Goal: Task Accomplishment & Management: Use online tool/utility

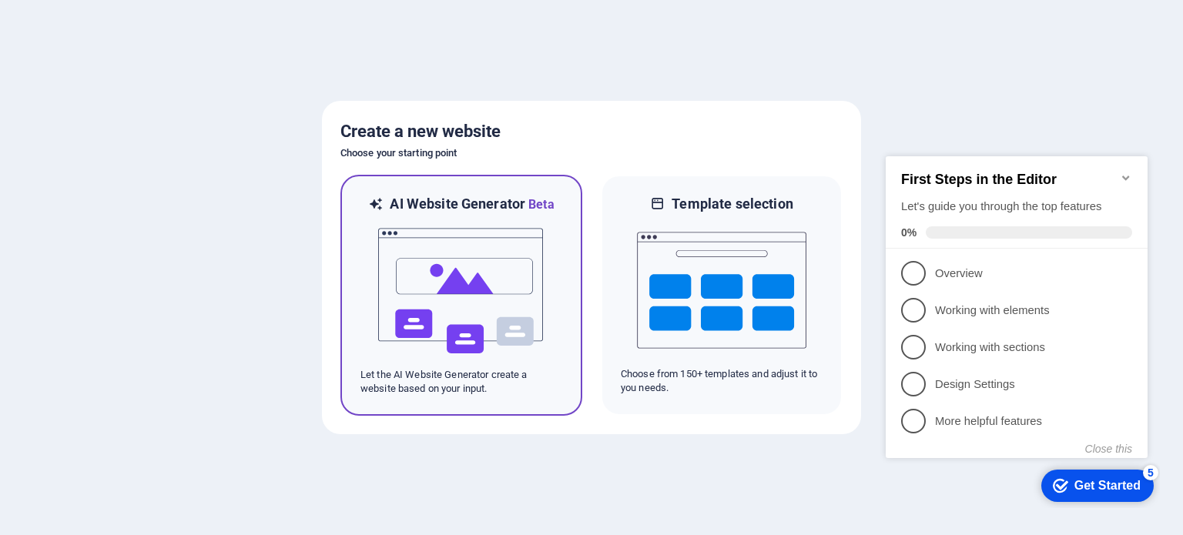
click at [459, 304] on img at bounding box center [461, 291] width 169 height 154
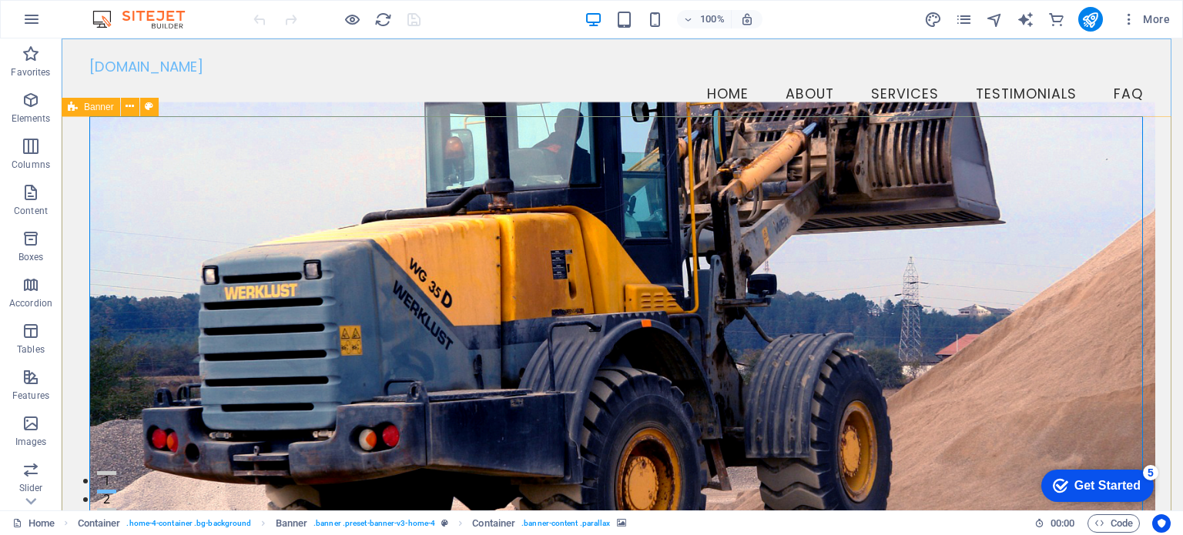
click at [106, 108] on span "Banner" at bounding box center [99, 106] width 30 height 9
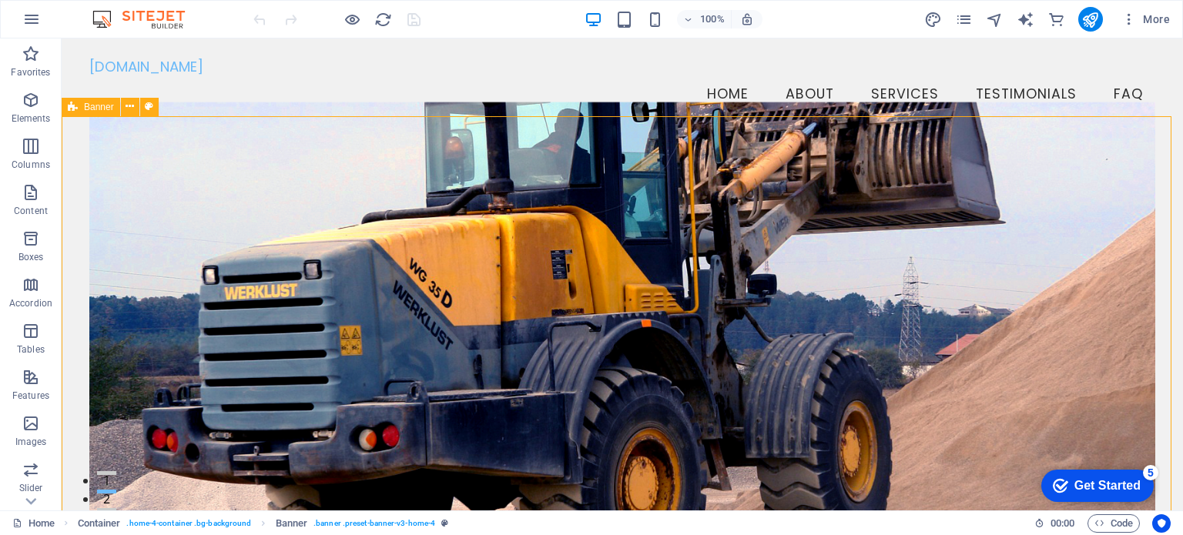
click at [106, 108] on span "Banner" at bounding box center [99, 106] width 30 height 9
select select "vh"
select select "preset-banner-v3-home-4"
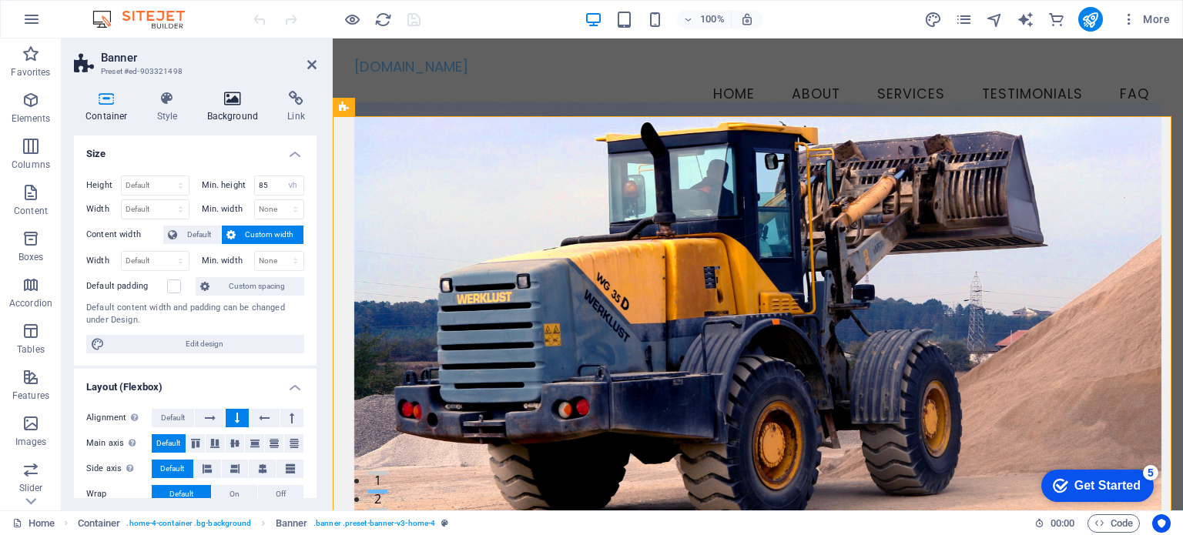
click at [228, 97] on icon at bounding box center [233, 98] width 75 height 15
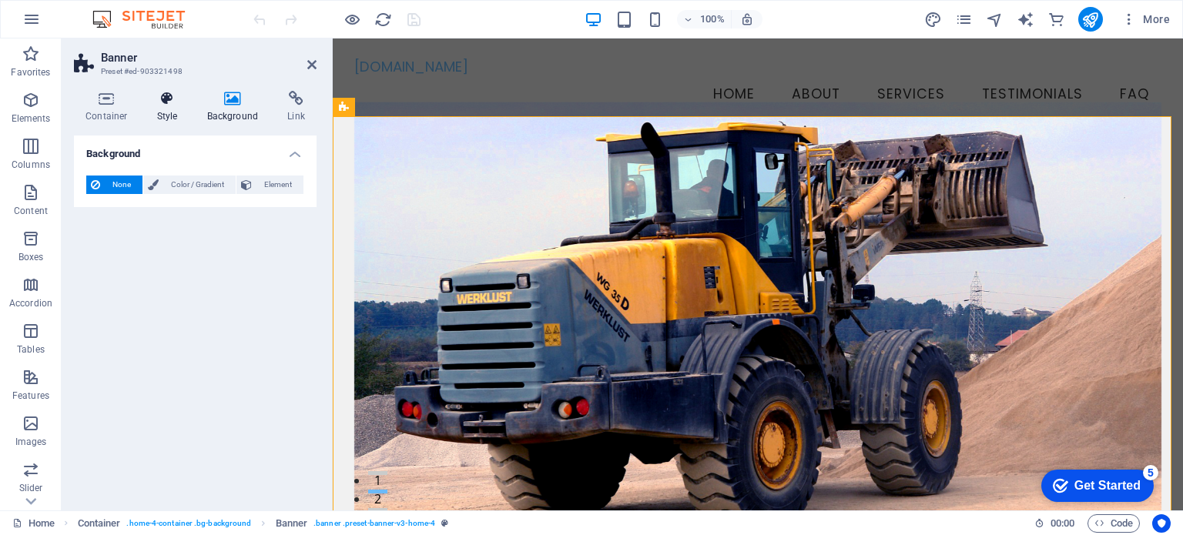
click at [169, 100] on icon at bounding box center [168, 98] width 44 height 15
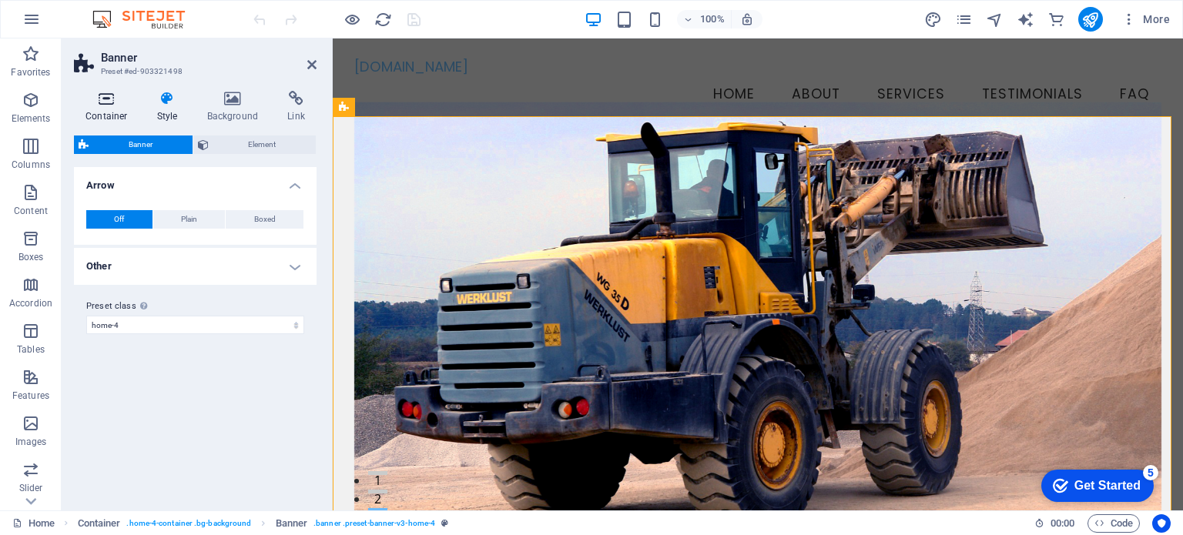
click at [111, 99] on icon at bounding box center [106, 98] width 65 height 15
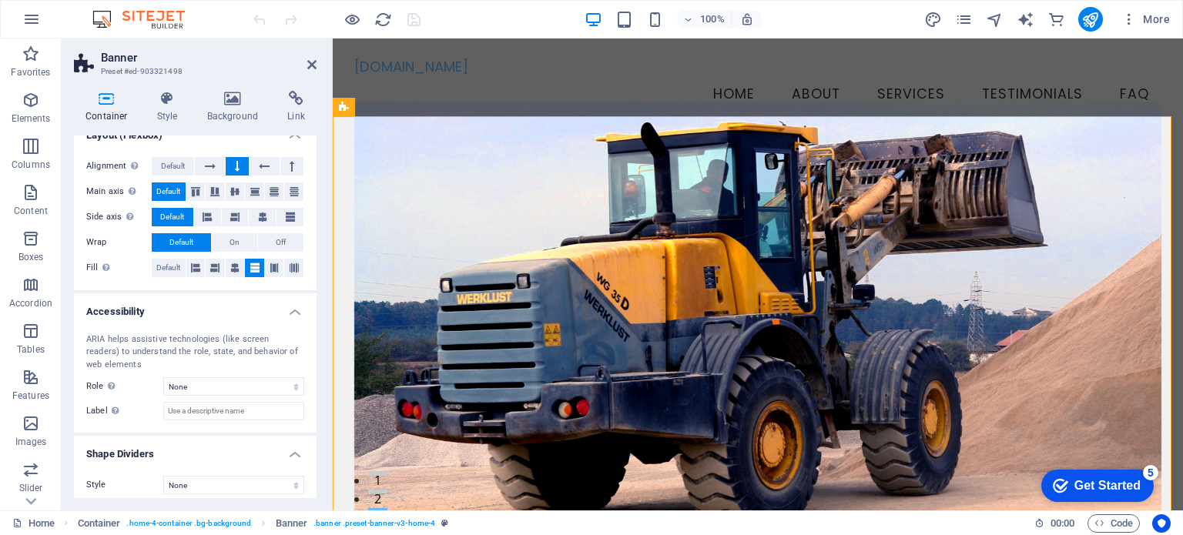
scroll to position [259, 0]
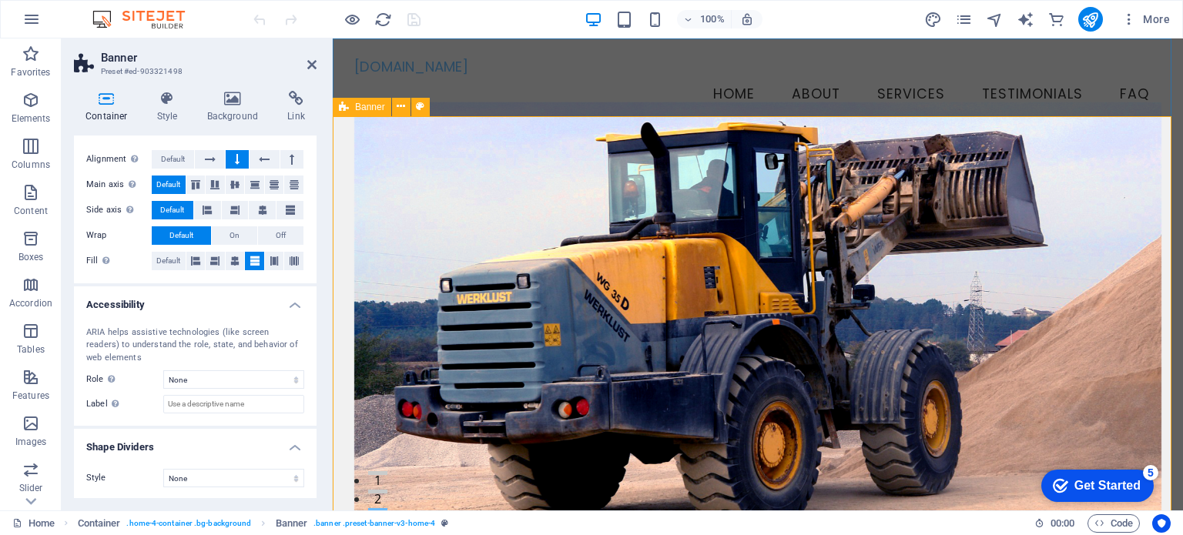
click at [564, 175] on figure at bounding box center [758, 317] width 808 height 431
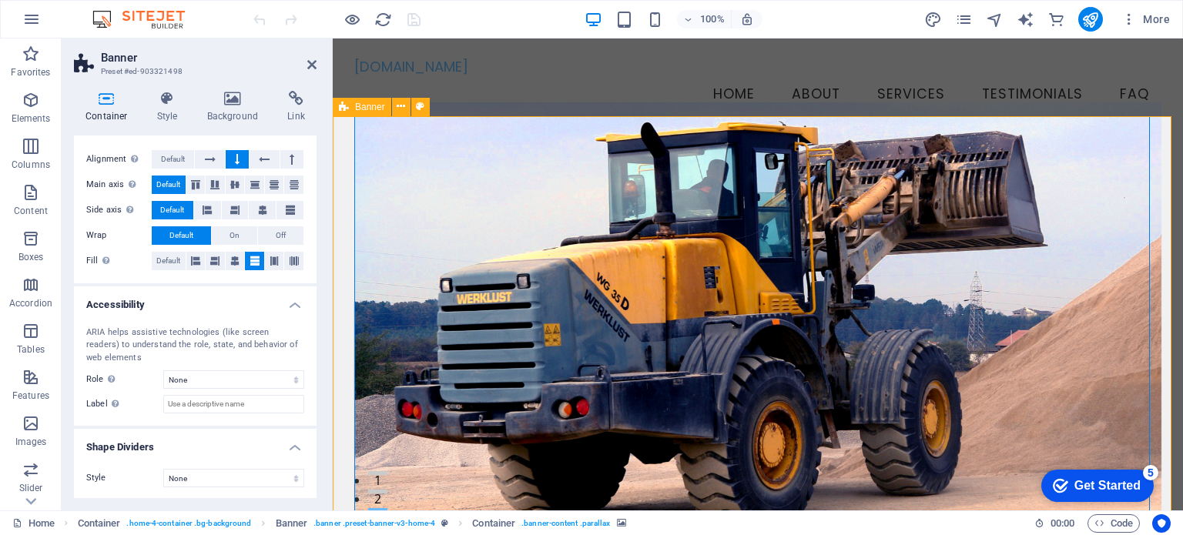
click at [564, 175] on figure at bounding box center [758, 317] width 808 height 431
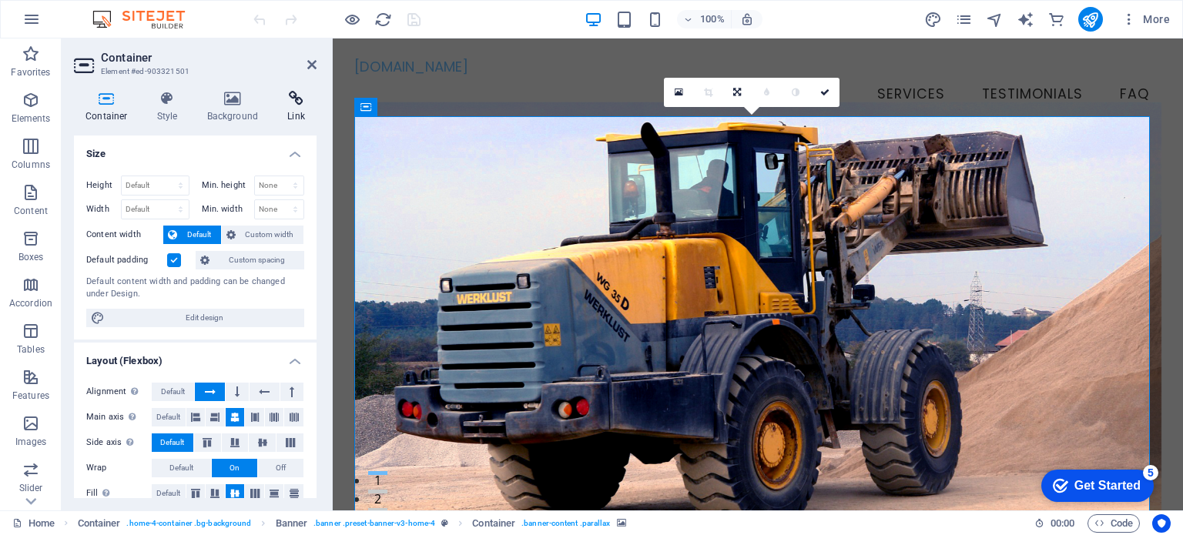
click at [302, 102] on icon at bounding box center [296, 98] width 41 height 15
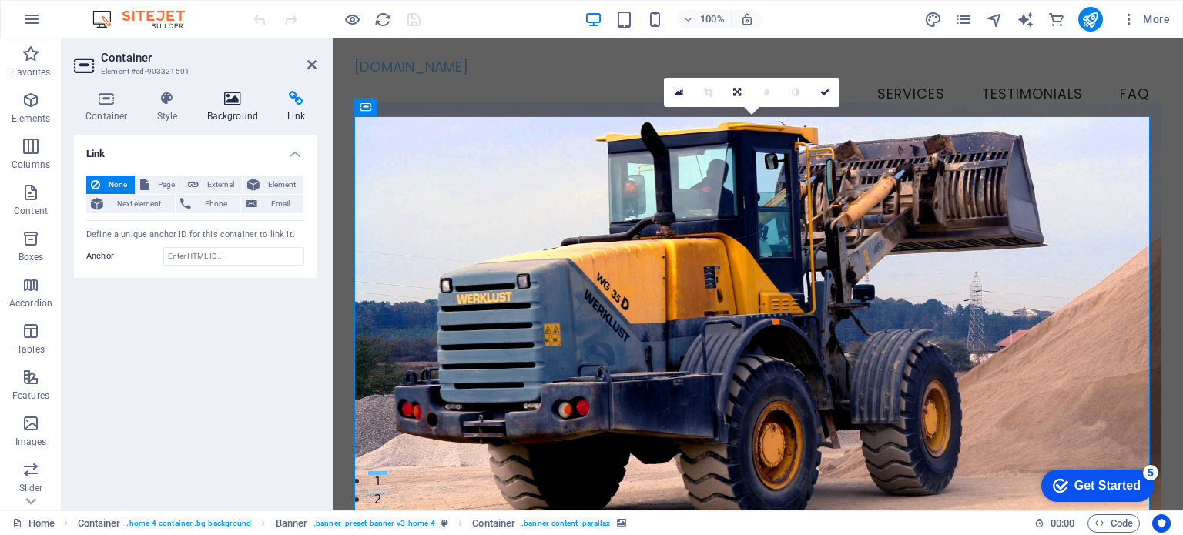
click at [236, 98] on icon at bounding box center [233, 98] width 75 height 15
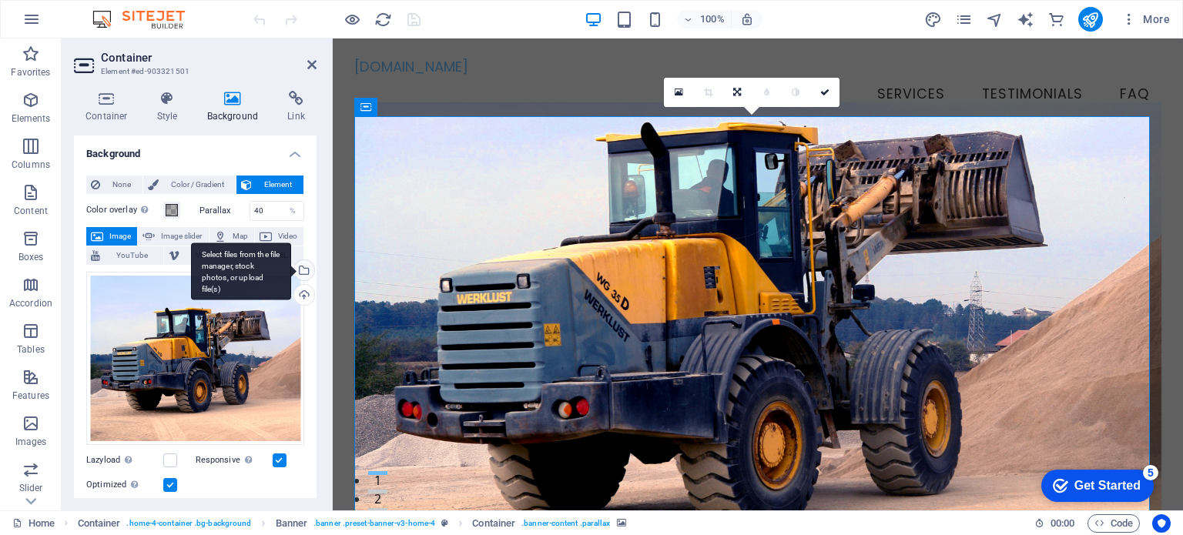
click at [303, 269] on div "Select files from the file manager, stock photos, or upload file(s)" at bounding box center [302, 271] width 23 height 23
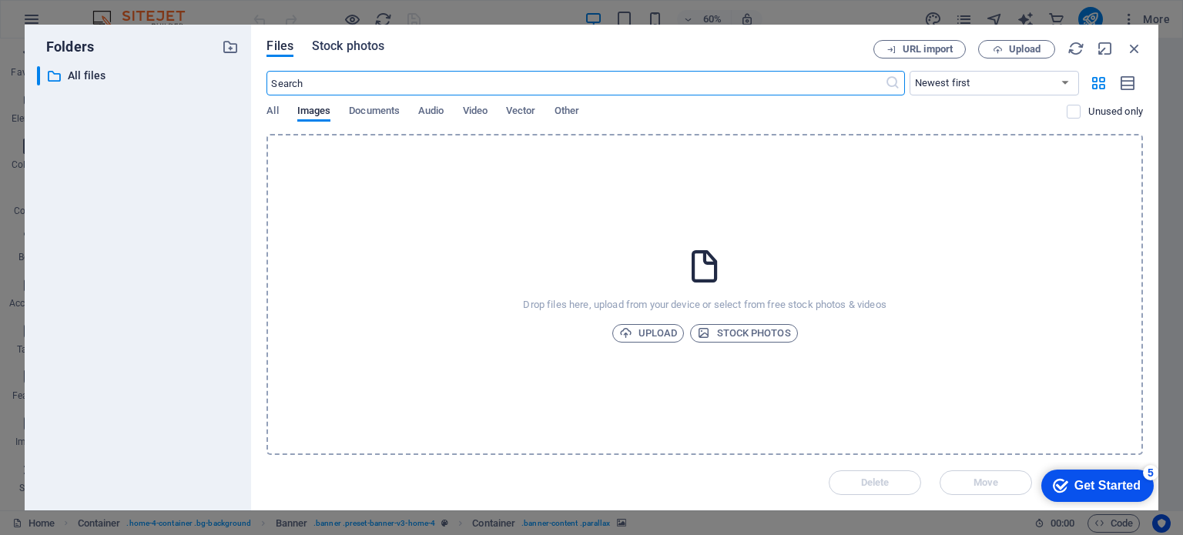
click at [320, 47] on span "Stock photos" at bounding box center [348, 46] width 72 height 18
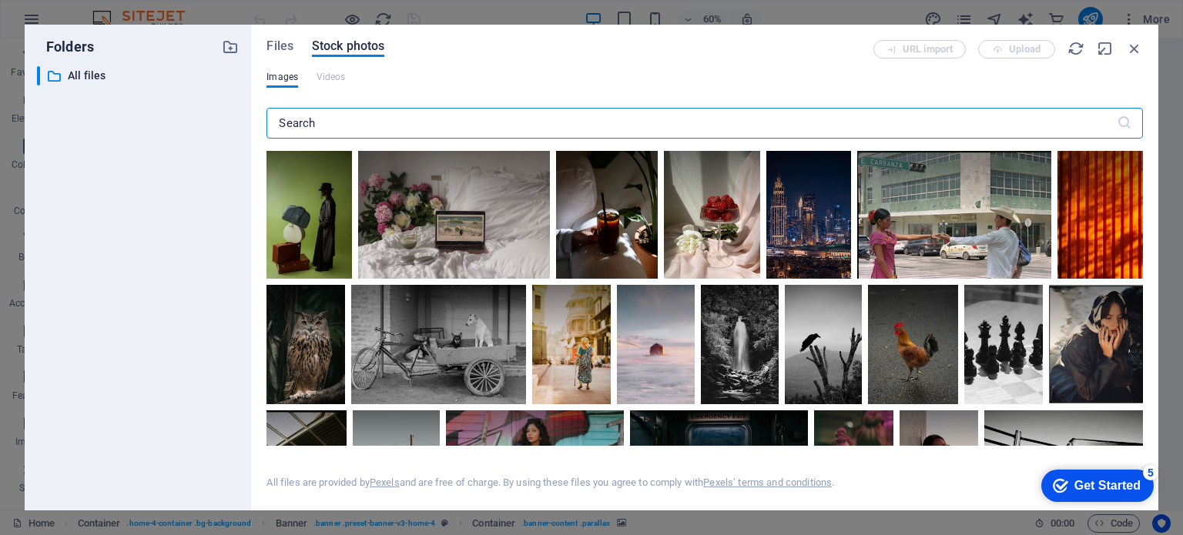
click at [314, 119] on input "text" at bounding box center [692, 123] width 850 height 31
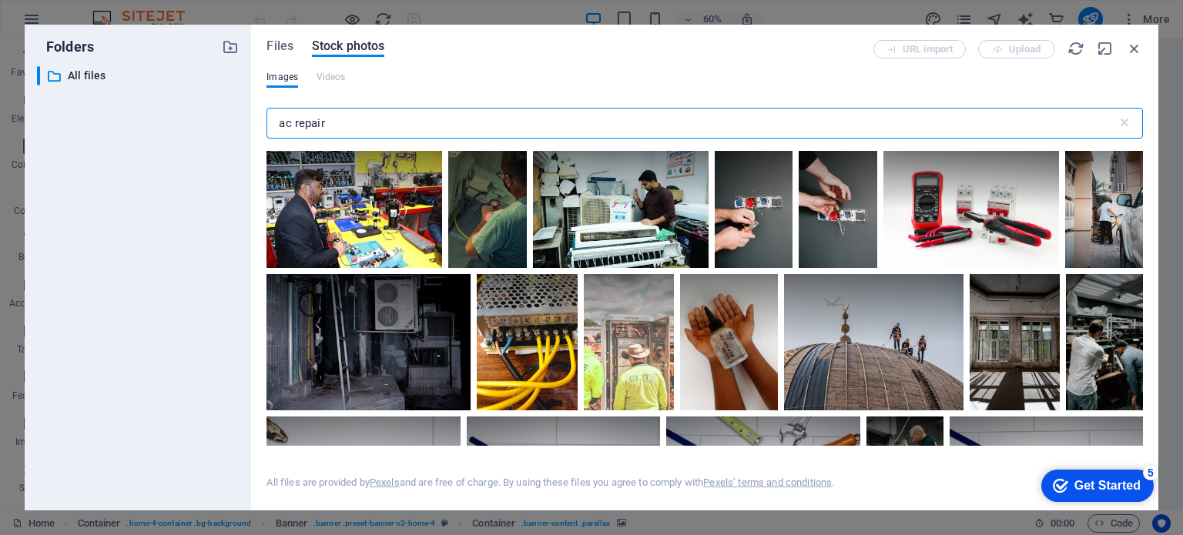
scroll to position [0, 0]
type input "ac repair"
click at [629, 252] on div at bounding box center [621, 209] width 176 height 117
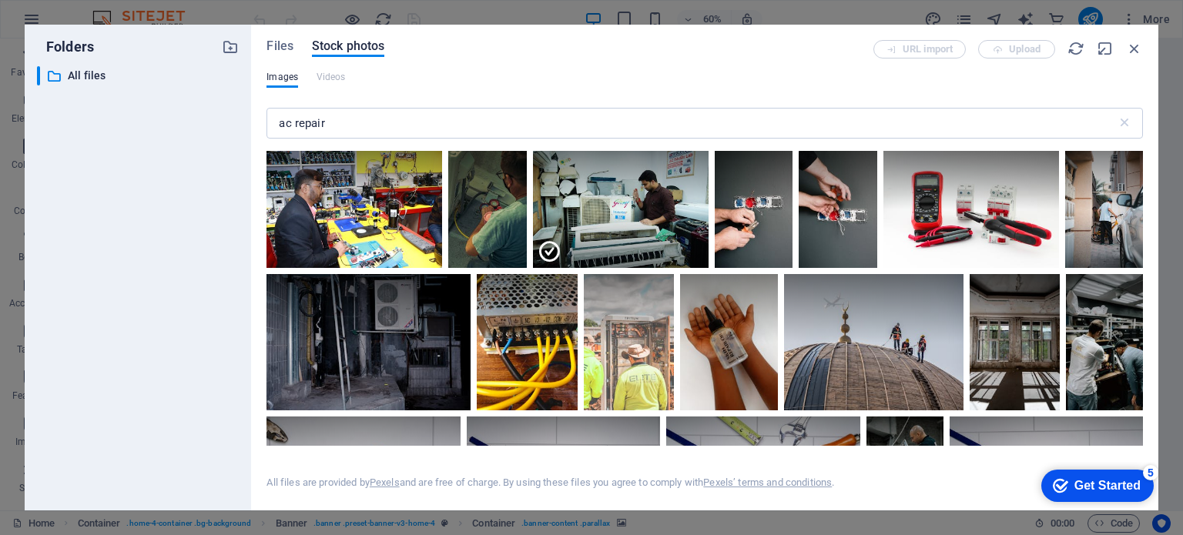
click at [1080, 483] on div "Get Started" at bounding box center [1108, 486] width 66 height 14
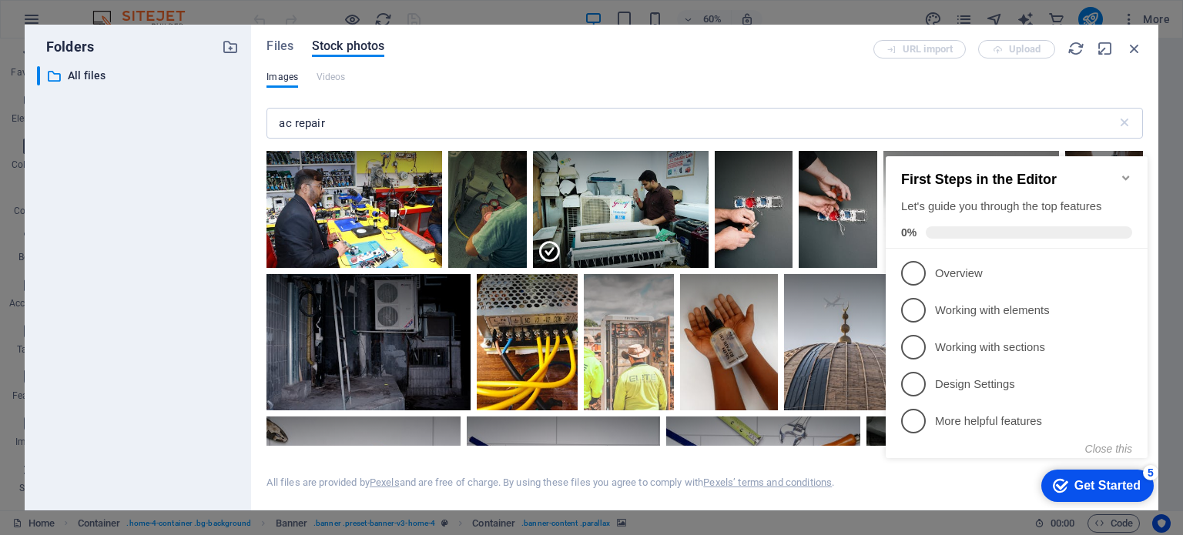
click at [1035, 86] on div "Images Videos" at bounding box center [705, 85] width 877 height 29
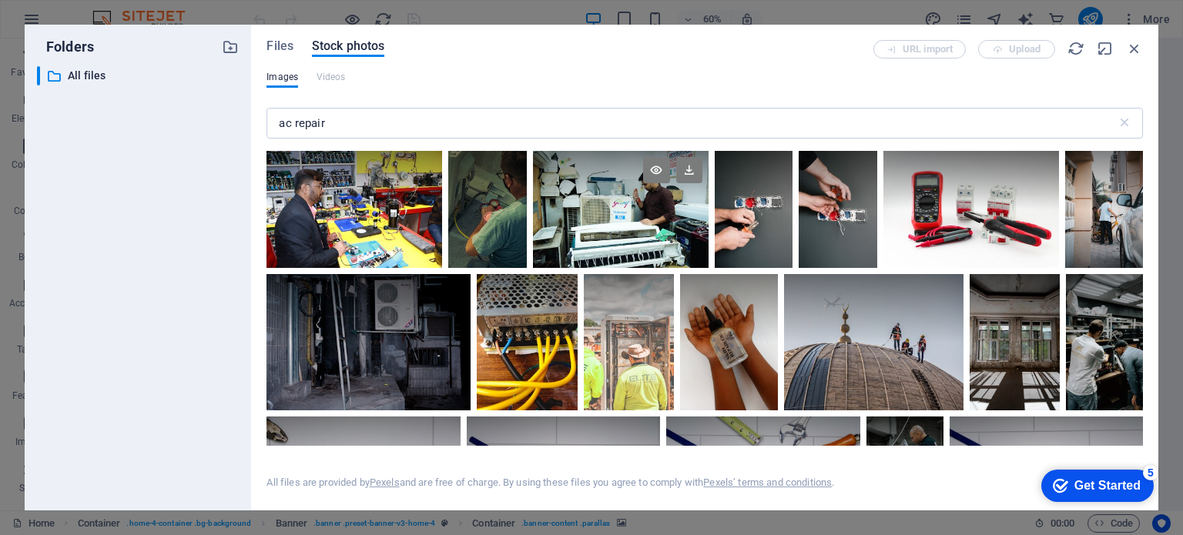
click at [622, 208] on div at bounding box center [621, 180] width 176 height 59
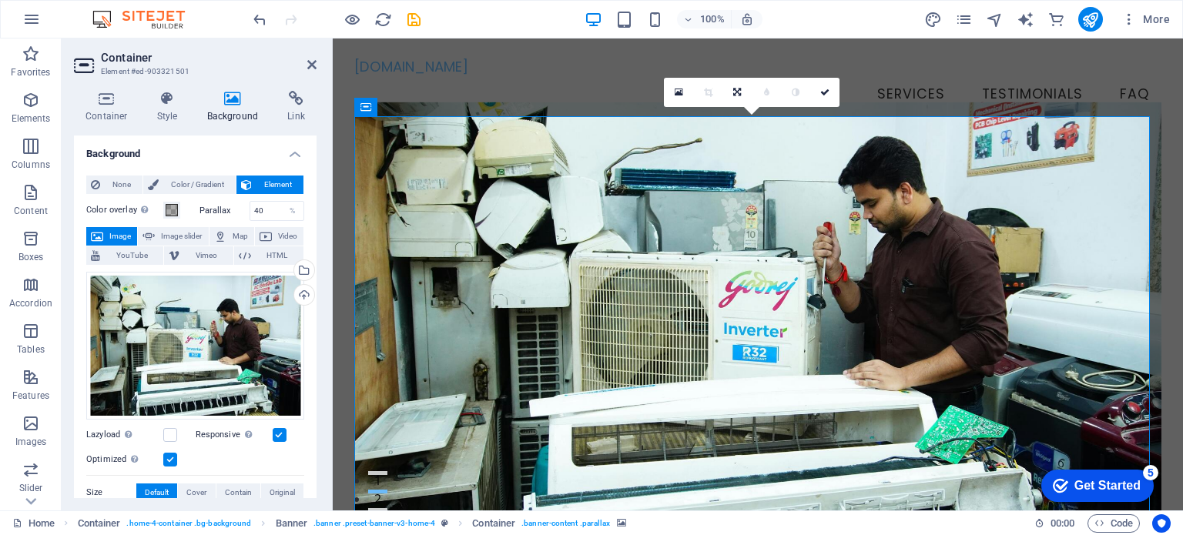
click at [332, 202] on aside "Container Element #ed-903321501 Container Style Background Link Size Height Def…" at bounding box center [197, 275] width 271 height 472
click at [357, 211] on figure at bounding box center [758, 317] width 808 height 431
drag, startPoint x: 308, startPoint y: 64, endPoint x: 246, endPoint y: 25, distance: 73.3
click at [308, 64] on icon at bounding box center [311, 65] width 9 height 12
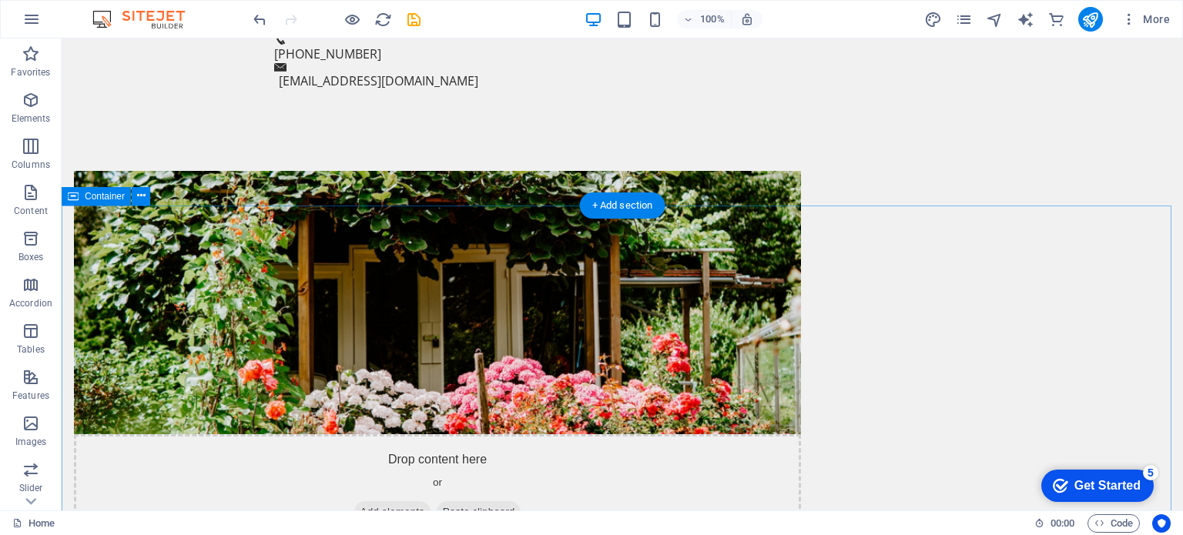
scroll to position [846, 0]
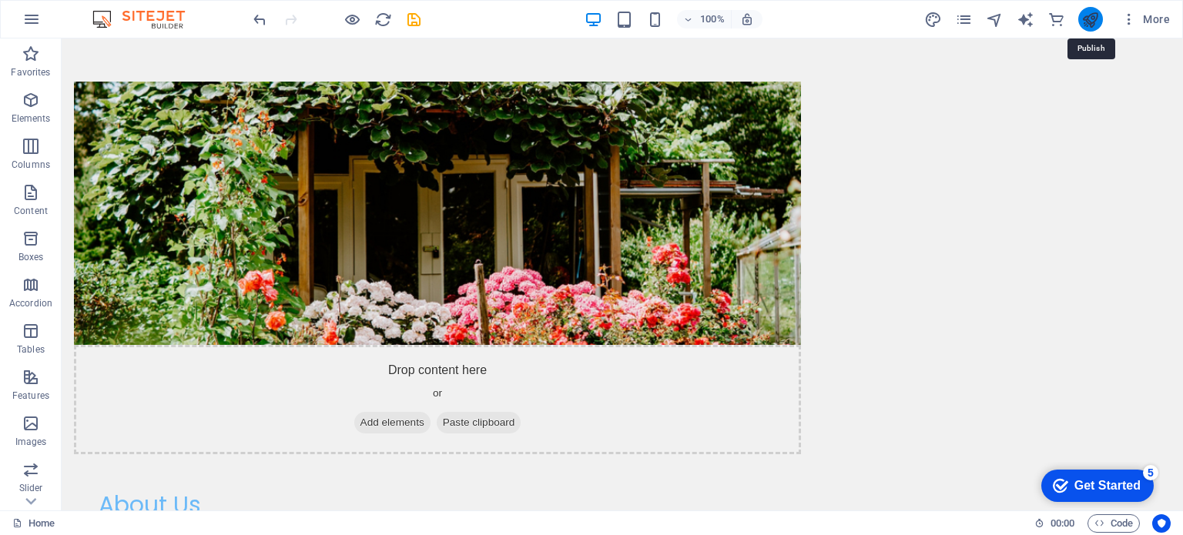
click at [1095, 22] on icon "publish" at bounding box center [1091, 20] width 18 height 18
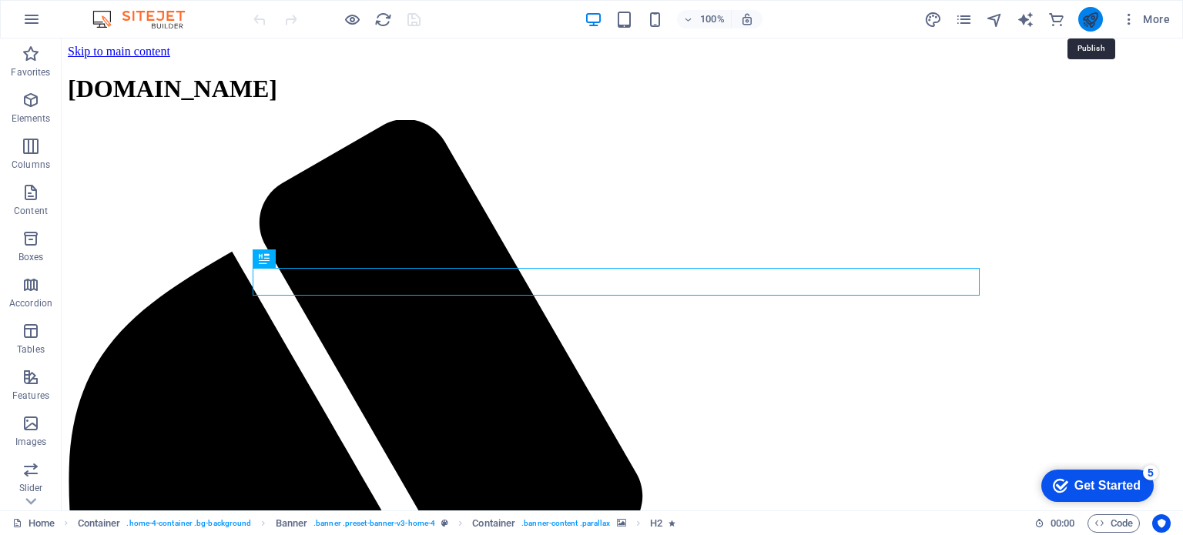
click at [1088, 18] on icon "publish" at bounding box center [1091, 20] width 18 height 18
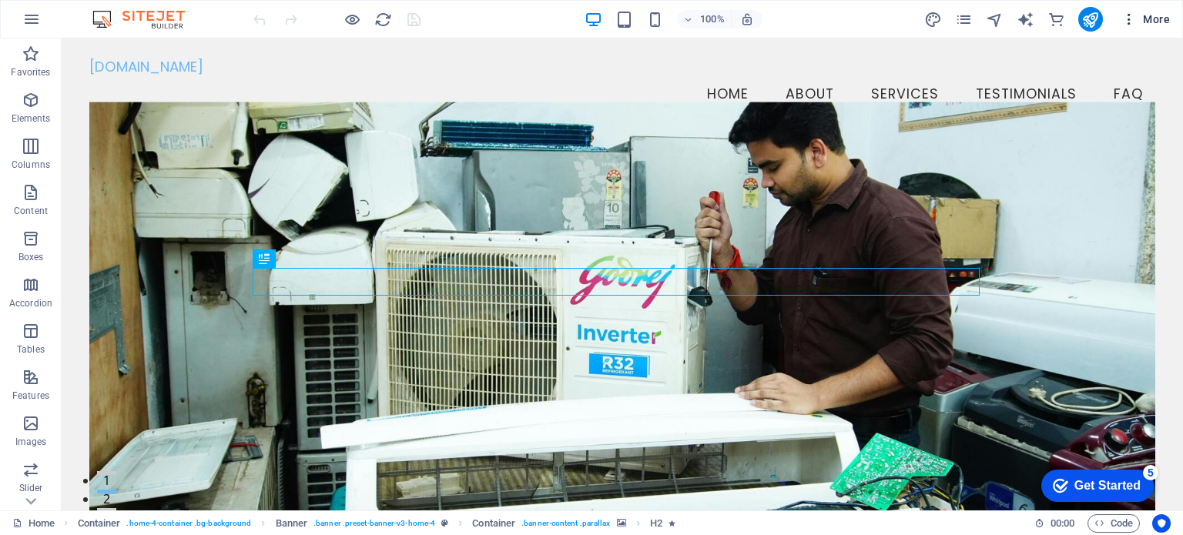
click at [1145, 15] on span "More" at bounding box center [1146, 19] width 49 height 15
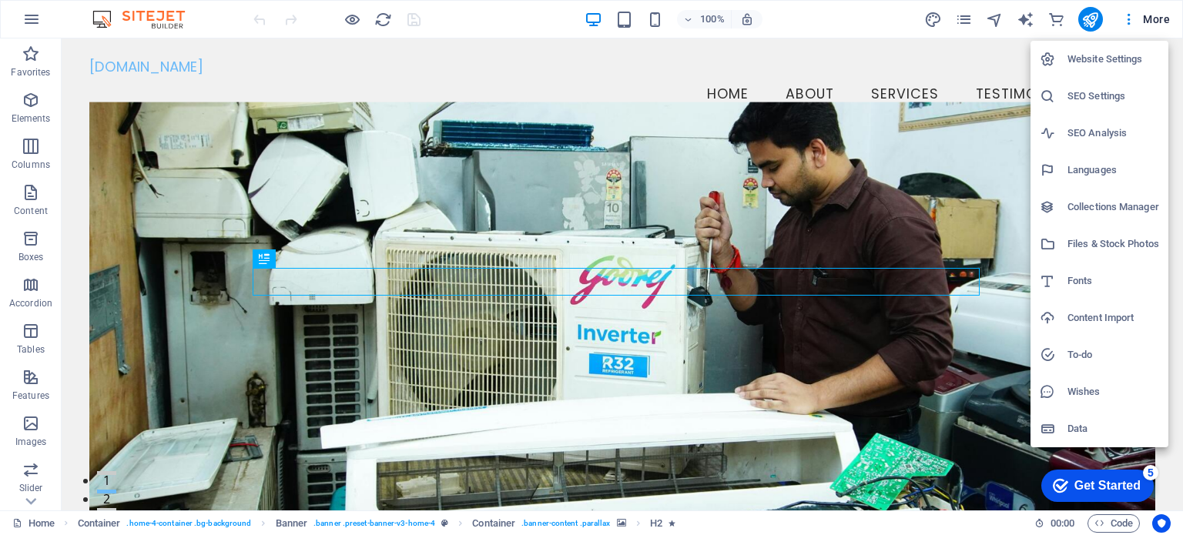
click at [778, 23] on div at bounding box center [591, 267] width 1183 height 535
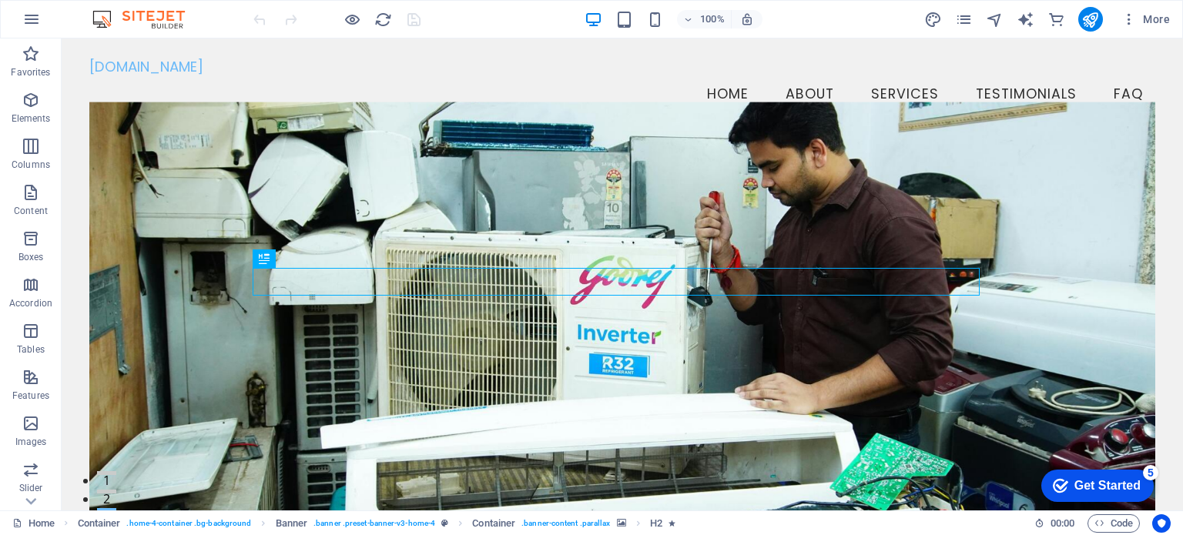
click at [1105, 490] on div "Get Started" at bounding box center [1108, 486] width 66 height 14
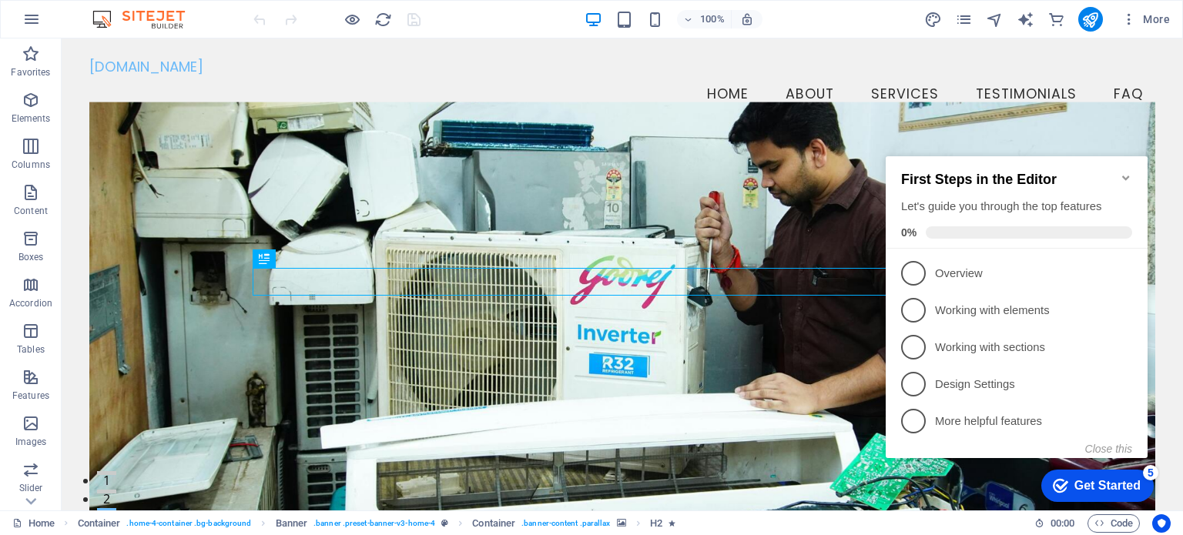
click at [1123, 479] on div "Get Started" at bounding box center [1108, 486] width 66 height 14
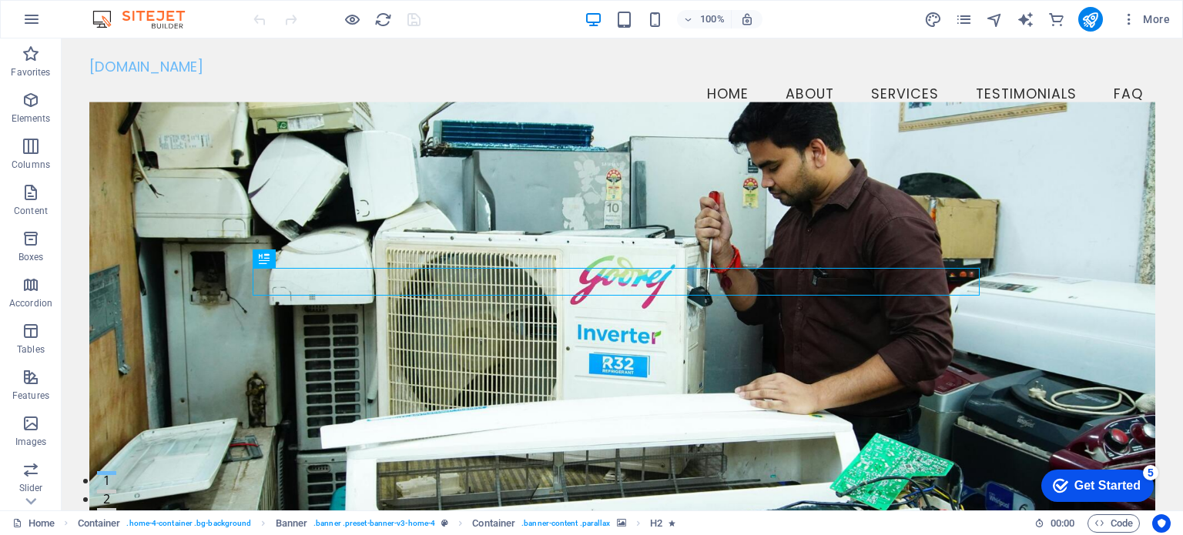
click at [1141, 493] on div "Get Started" at bounding box center [1108, 486] width 66 height 14
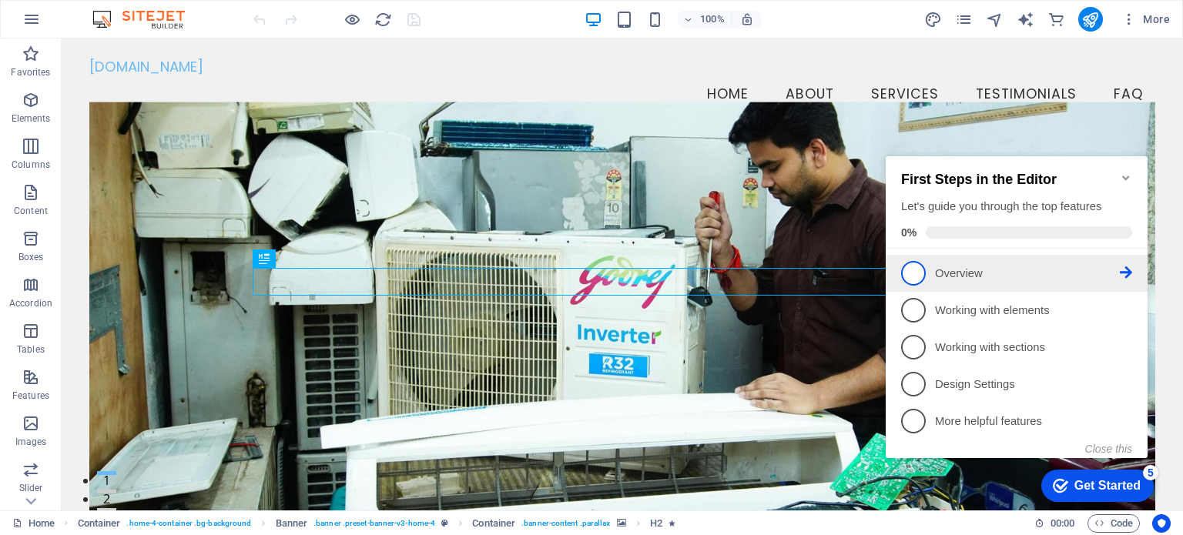
click at [901, 273] on span "1" at bounding box center [913, 273] width 25 height 25
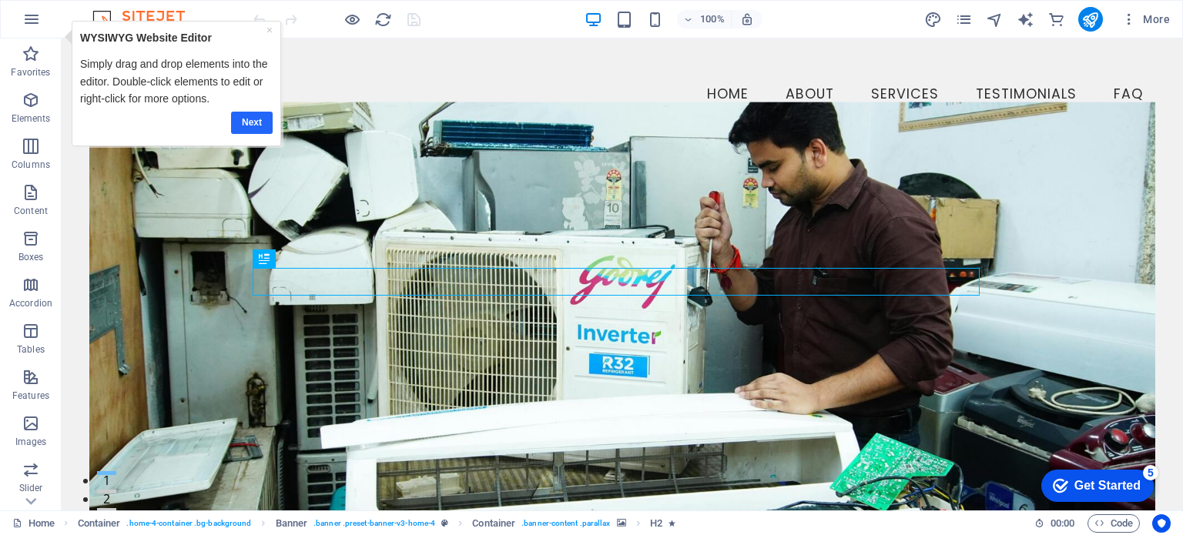
click at [256, 122] on link "Next" at bounding box center [252, 122] width 42 height 22
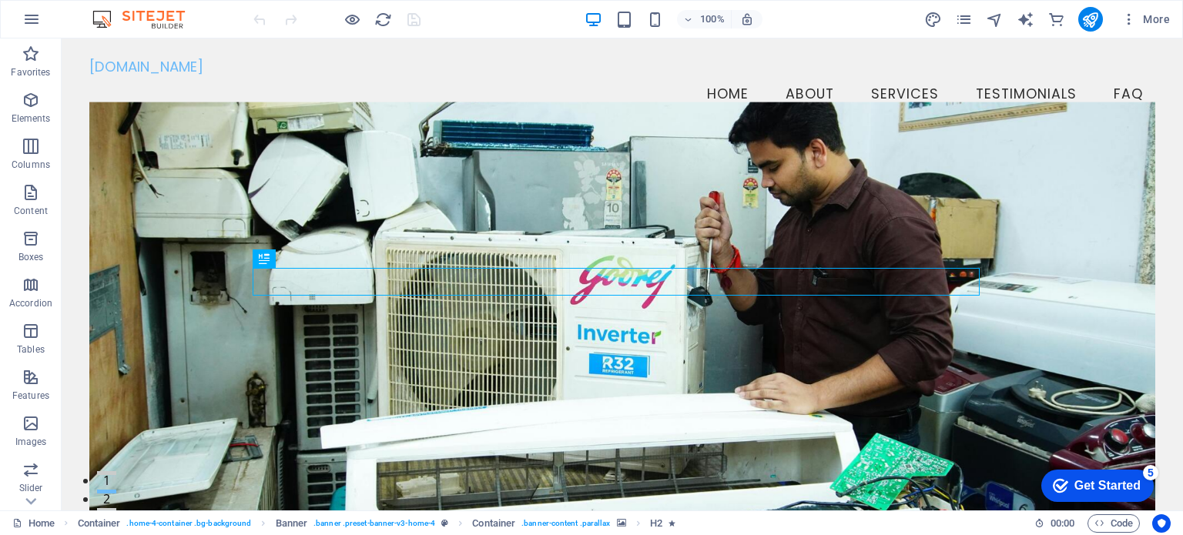
click at [1094, 479] on div "Get Started" at bounding box center [1108, 486] width 66 height 14
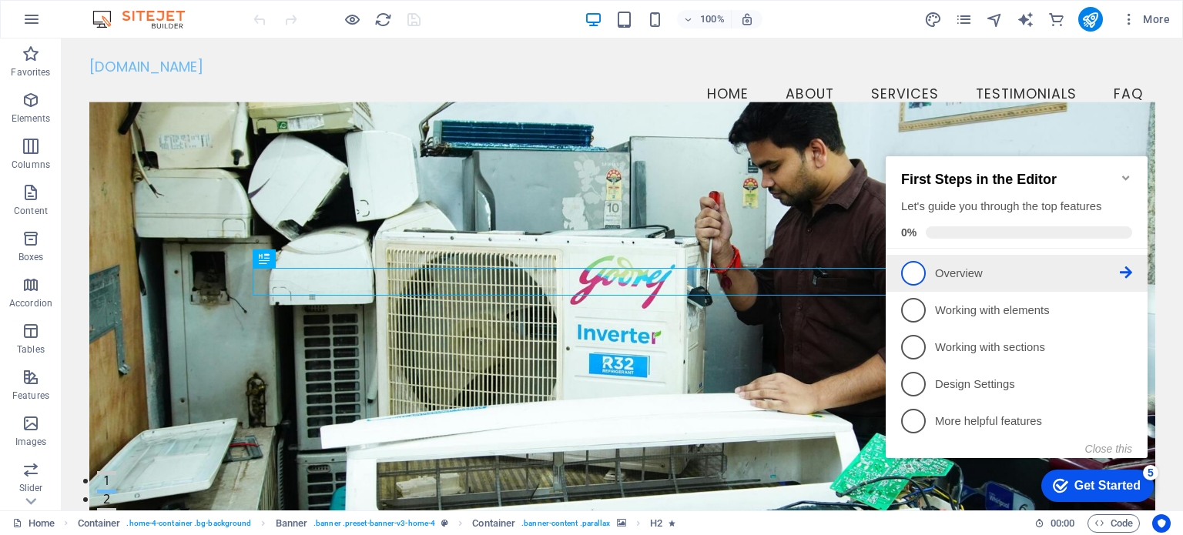
click at [1125, 268] on icon at bounding box center [1126, 273] width 12 height 12
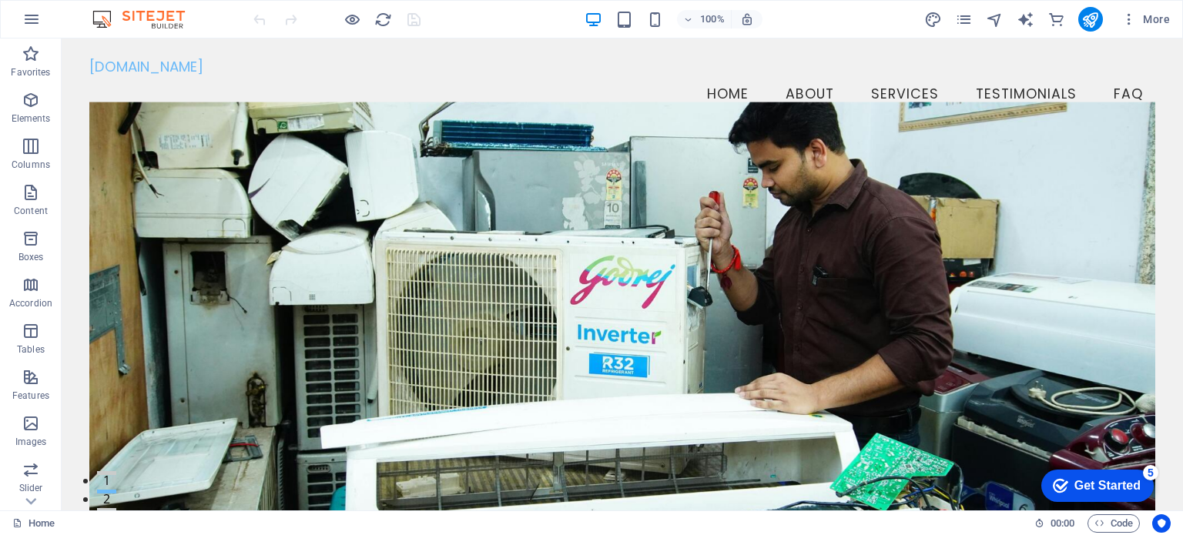
click at [414, 21] on div at bounding box center [336, 19] width 173 height 25
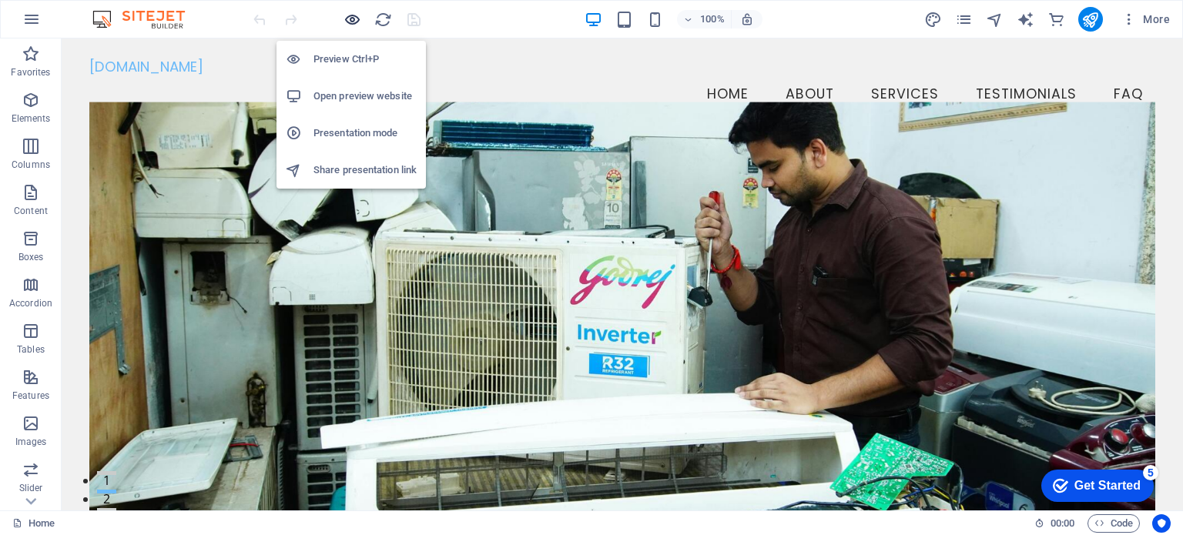
click at [344, 21] on icon "button" at bounding box center [353, 20] width 18 height 18
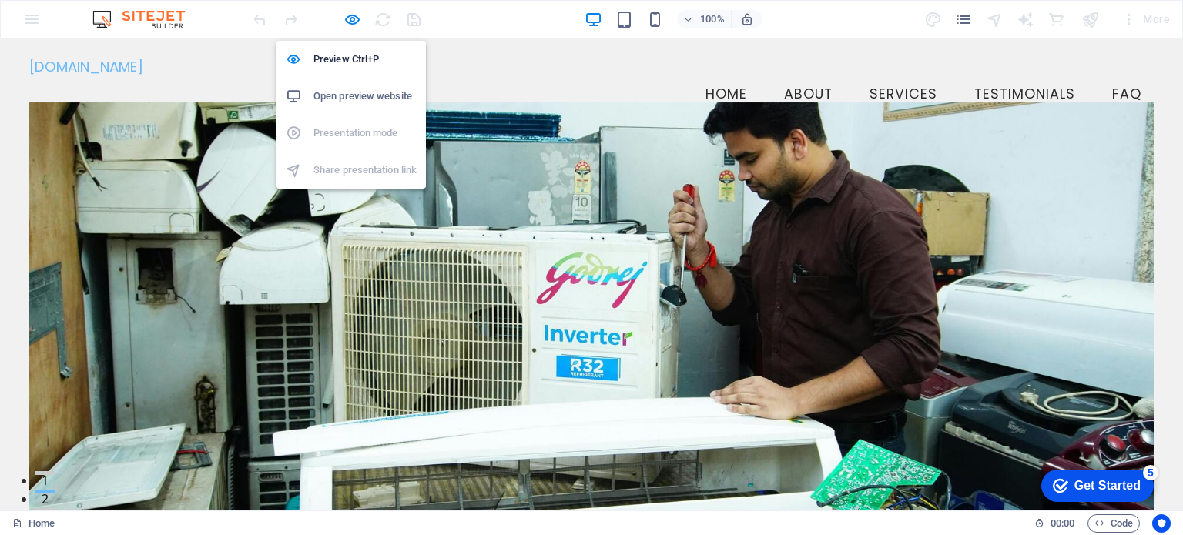
click at [351, 88] on h6 "Open preview website" at bounding box center [365, 96] width 103 height 18
click at [350, 21] on icon "button" at bounding box center [353, 20] width 18 height 18
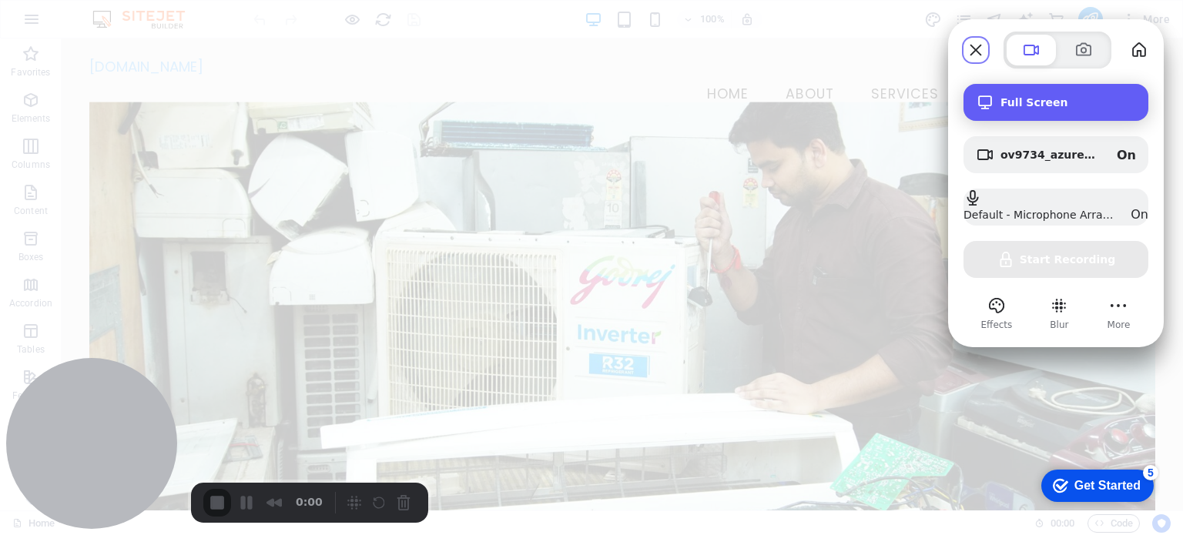
click at [1055, 108] on span "Full Screen" at bounding box center [1069, 102] width 136 height 12
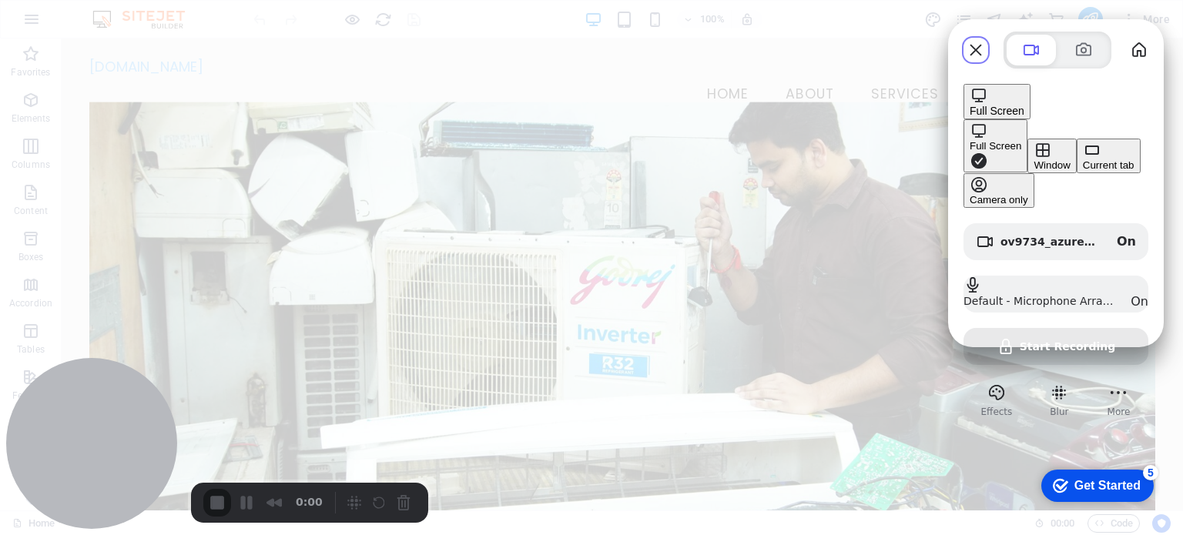
click at [1034, 159] on div "Window" at bounding box center [1052, 165] width 36 height 12
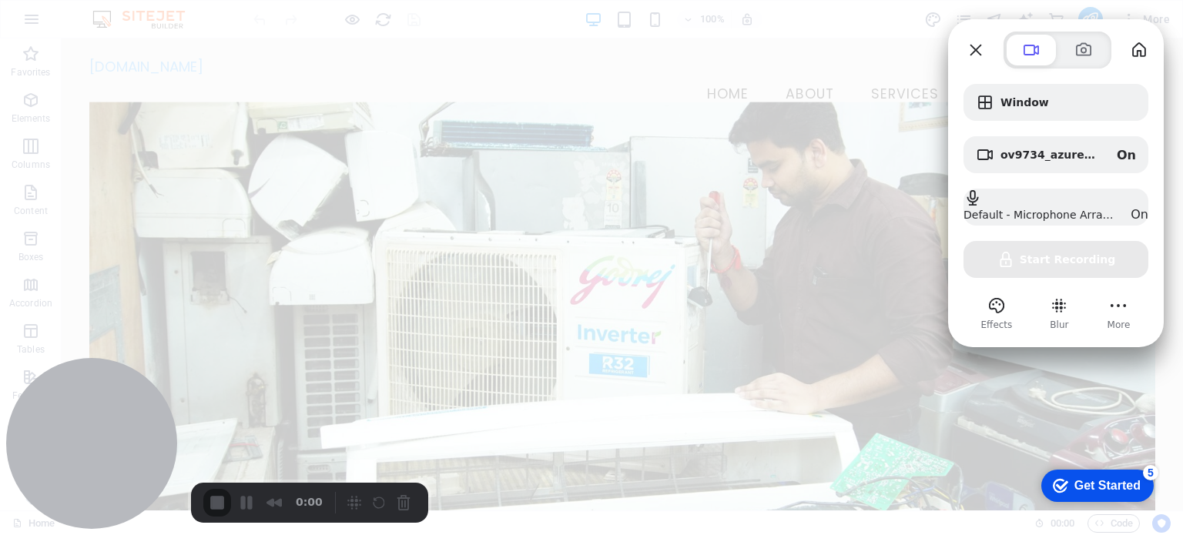
click at [757, 75] on div at bounding box center [591, 267] width 1183 height 535
click at [1045, 256] on div "Start Recording" at bounding box center [1056, 249] width 173 height 12
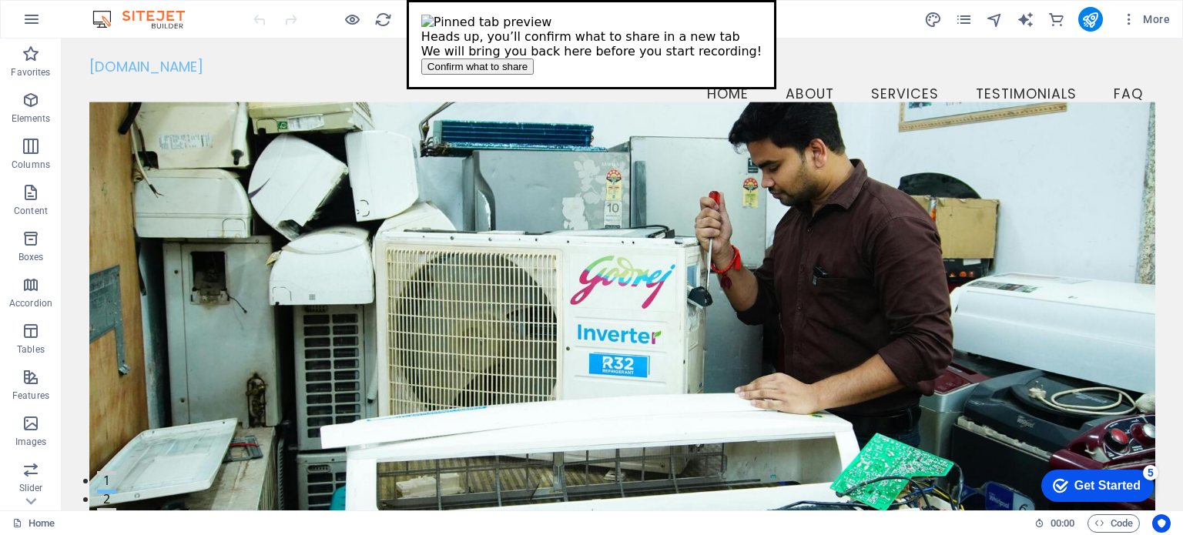
click at [528, 72] on span "Confirm what to share" at bounding box center [478, 67] width 100 height 12
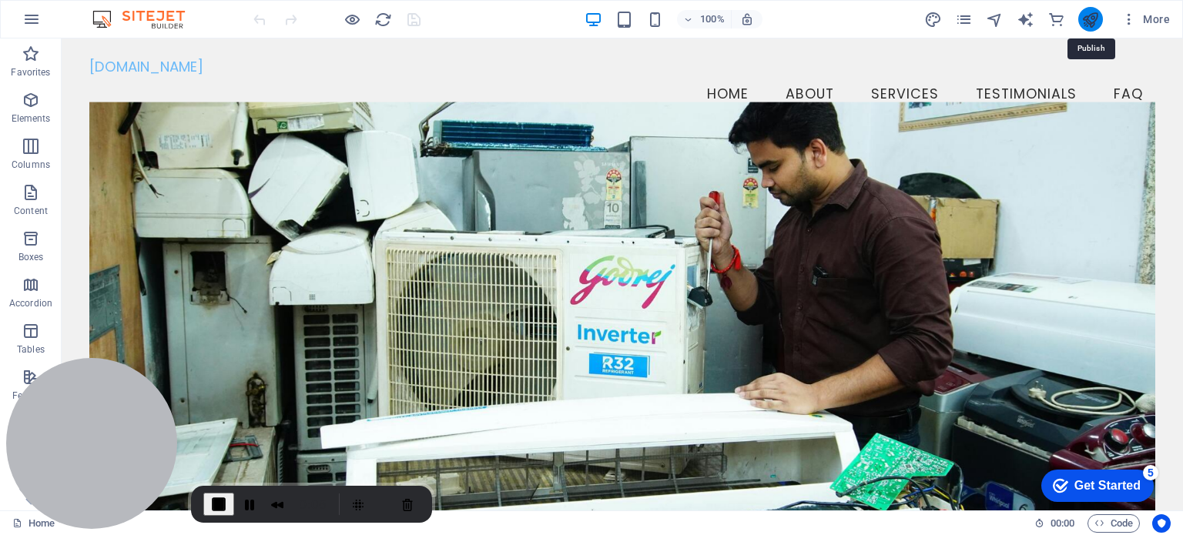
click at [1098, 23] on icon "publish" at bounding box center [1091, 20] width 18 height 18
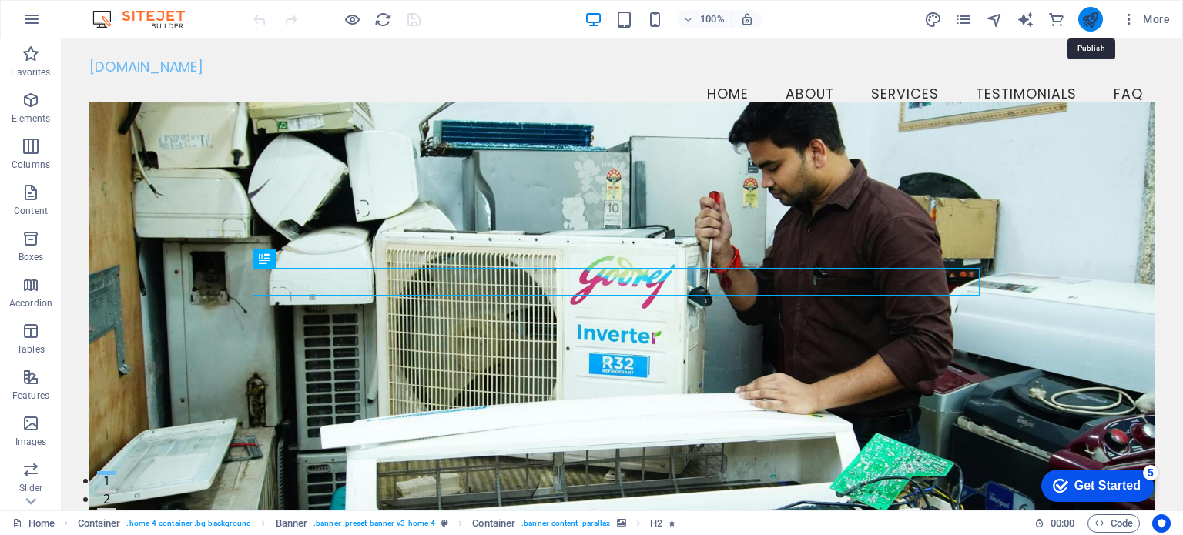
click at [1089, 18] on icon "publish" at bounding box center [1091, 20] width 18 height 18
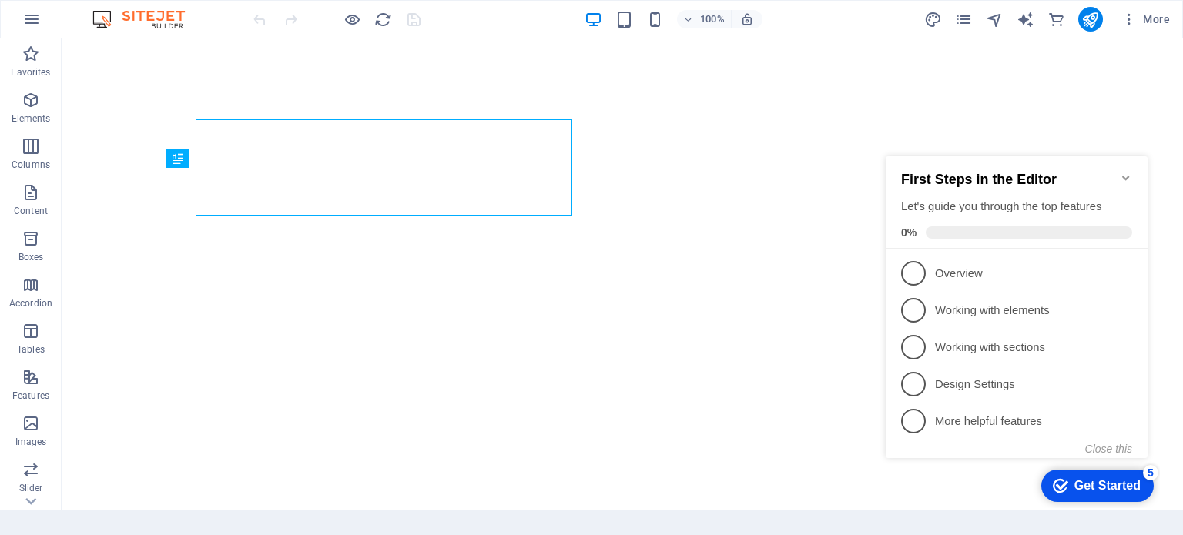
click at [1128, 176] on icon "Minimize checklist" at bounding box center [1125, 178] width 7 height 5
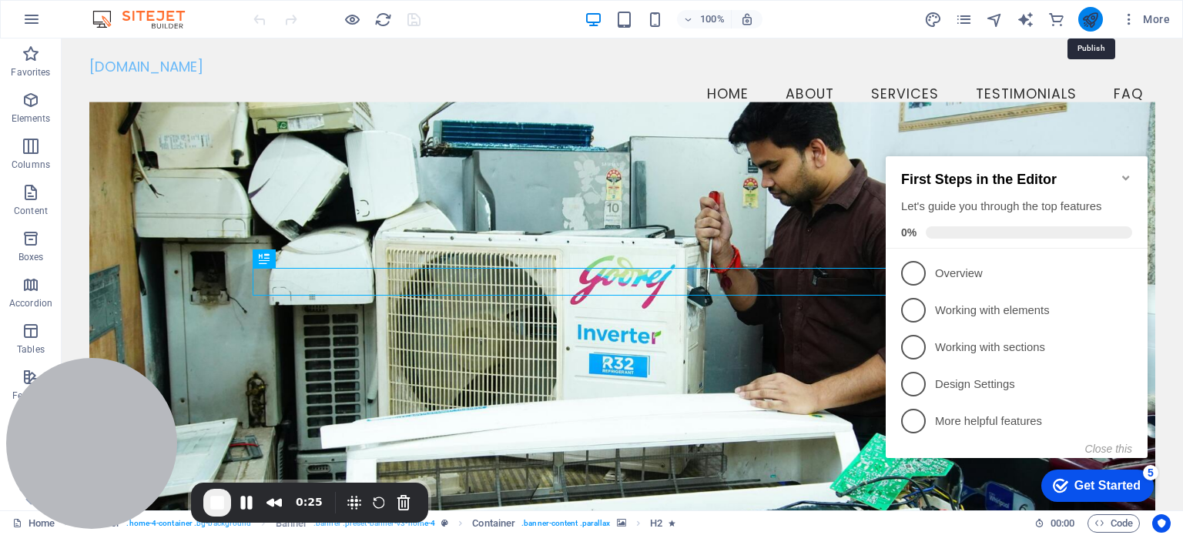
click at [1089, 20] on icon "publish" at bounding box center [1091, 20] width 18 height 18
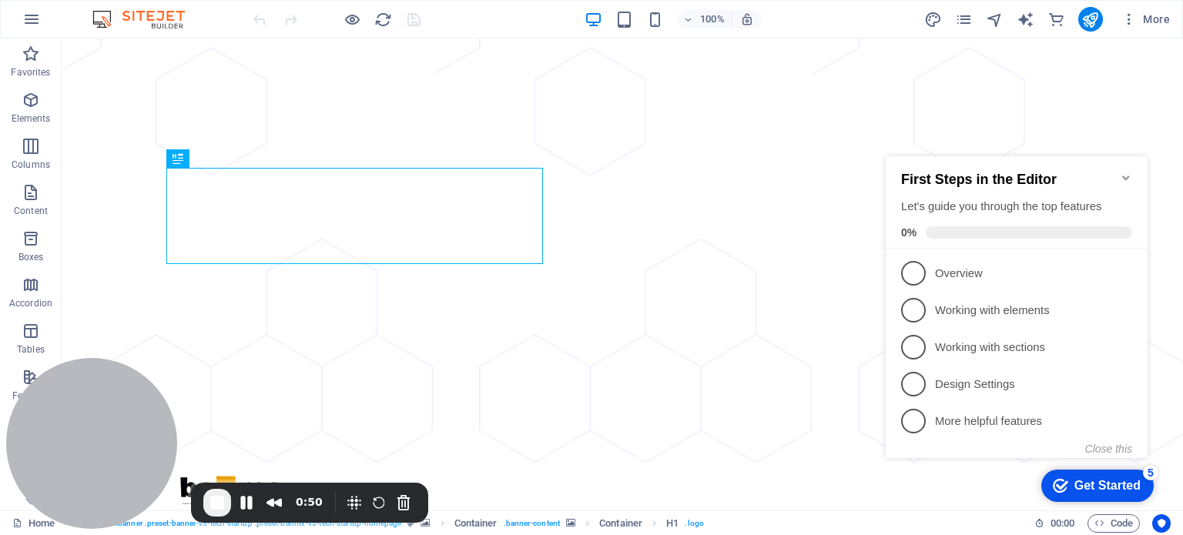
click at [216, 505] on span "End Recording" at bounding box center [217, 503] width 18 height 18
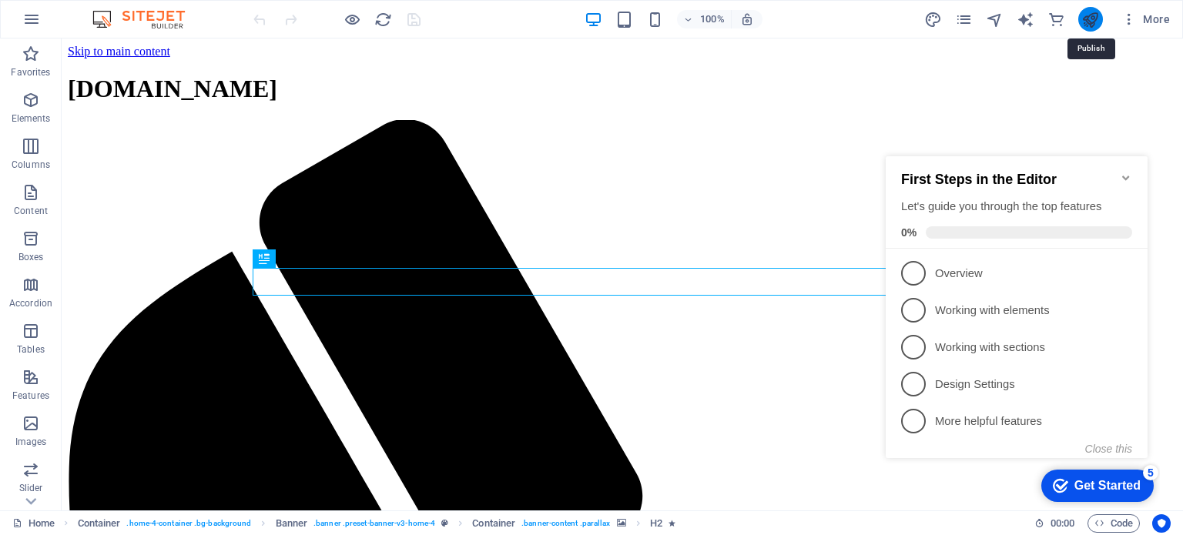
click at [1091, 20] on icon "publish" at bounding box center [1091, 20] width 18 height 18
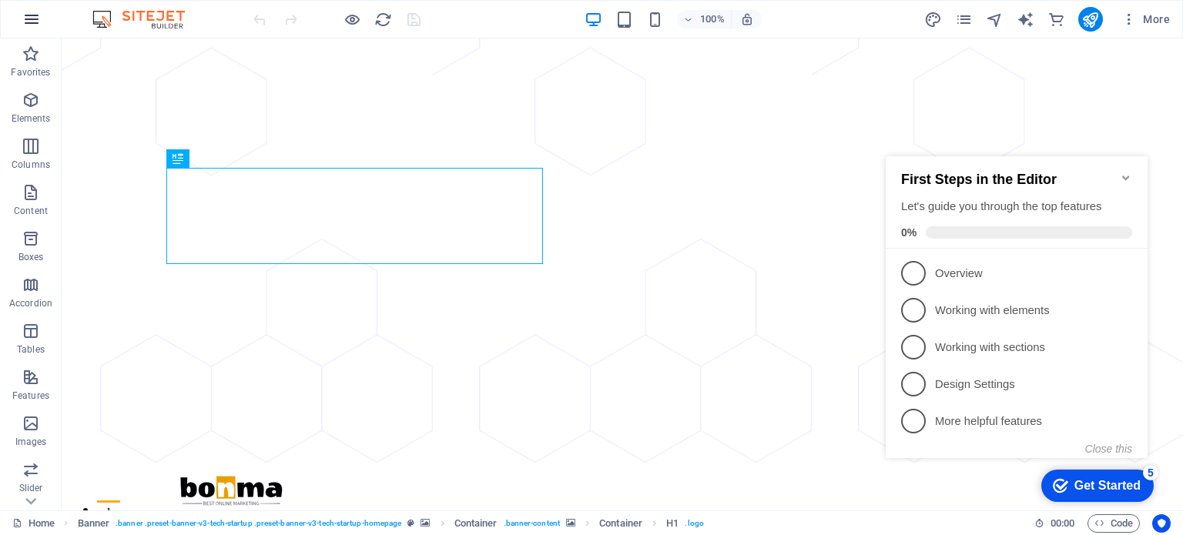
click at [34, 21] on icon "button" at bounding box center [31, 19] width 18 height 18
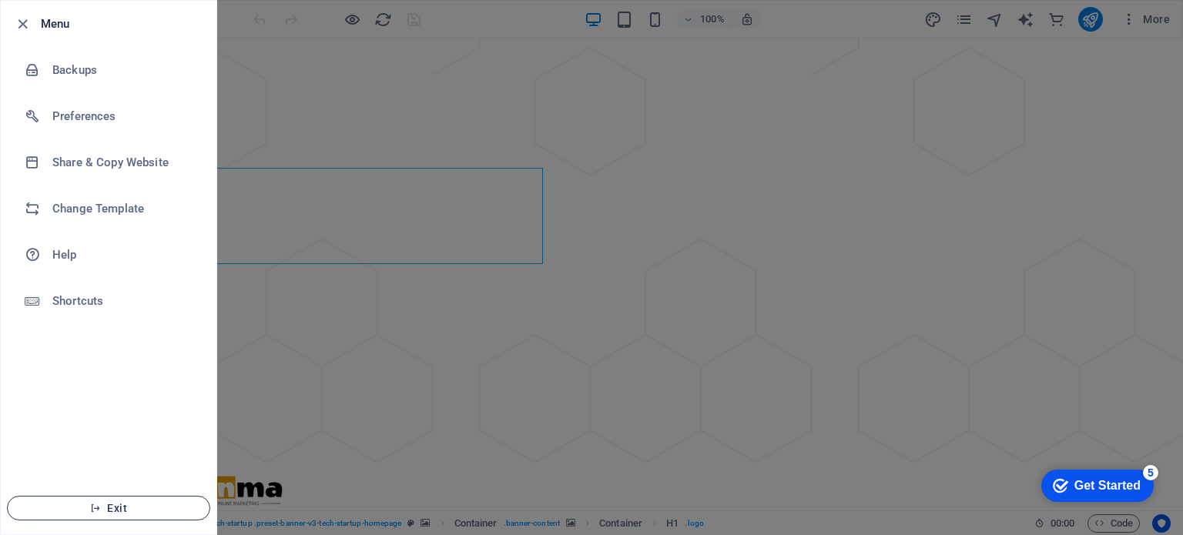
click at [105, 516] on button "Exit" at bounding box center [108, 508] width 203 height 25
click at [109, 511] on span "Exit" at bounding box center [108, 508] width 177 height 12
